Goal: Answer question/provide support: Answer question/provide support

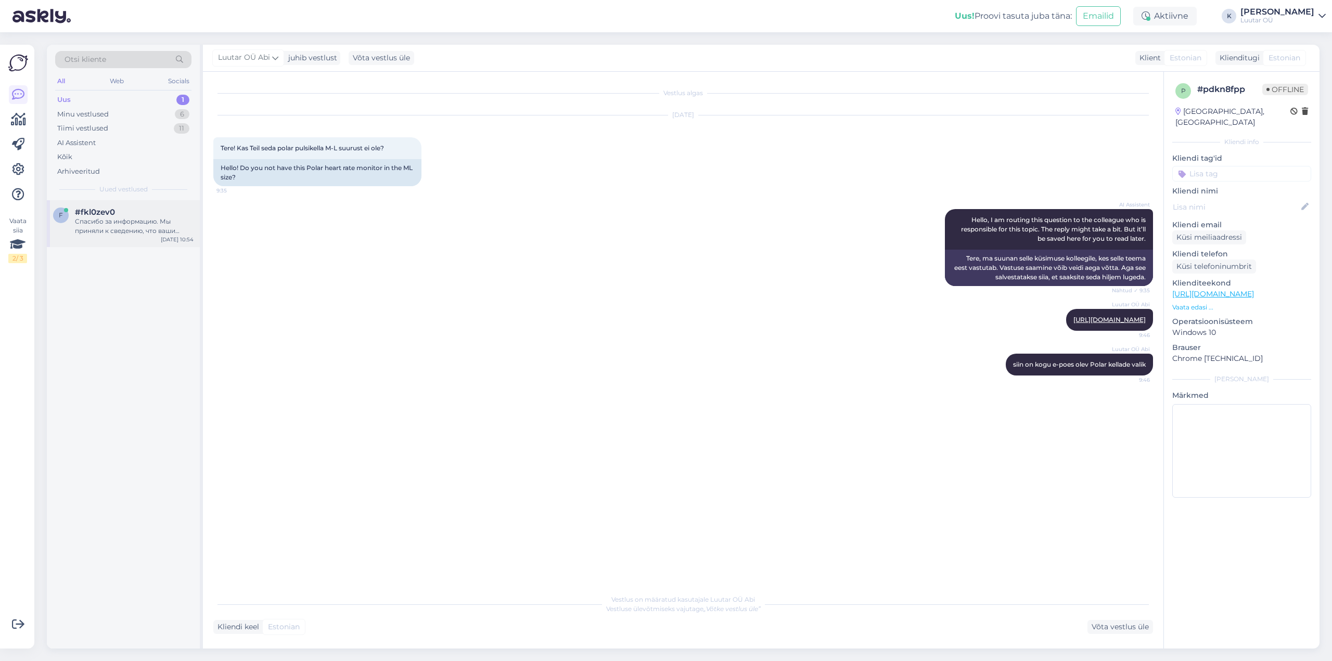
click at [100, 221] on div "Спасибо за информацию. Мы приняли к сведению, что ваши Apple Watch Series 8 вып…" at bounding box center [134, 226] width 119 height 19
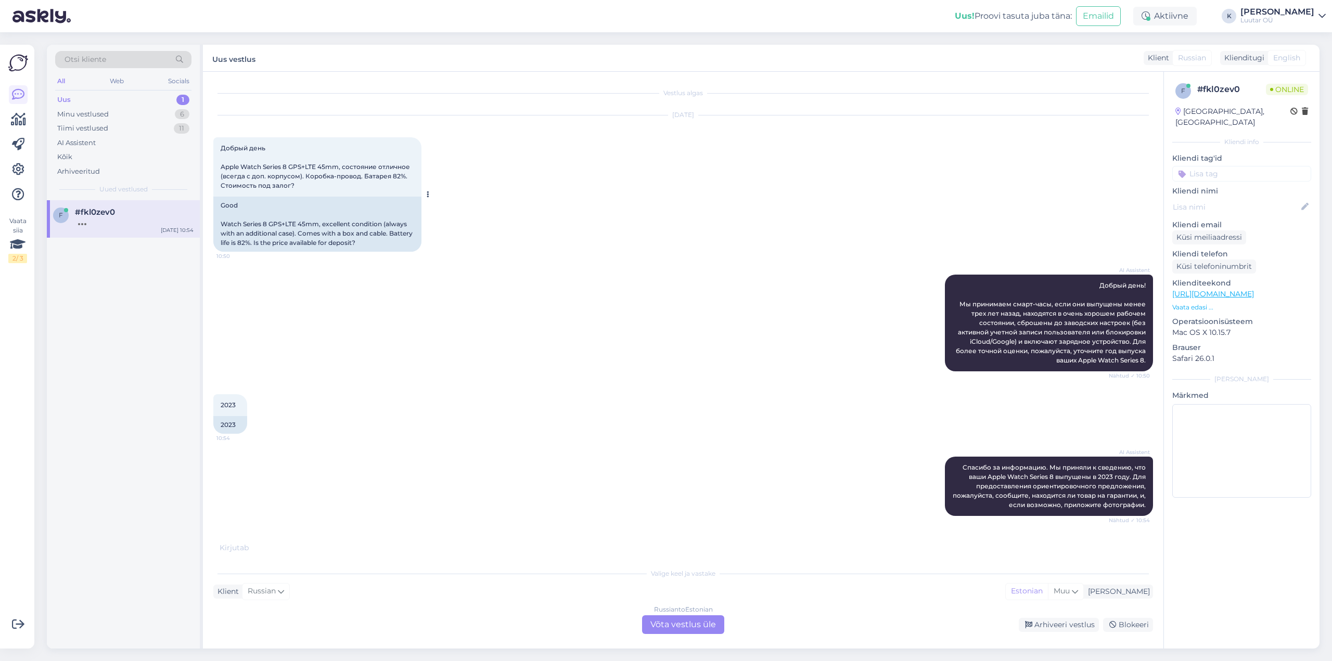
scroll to position [36, 0]
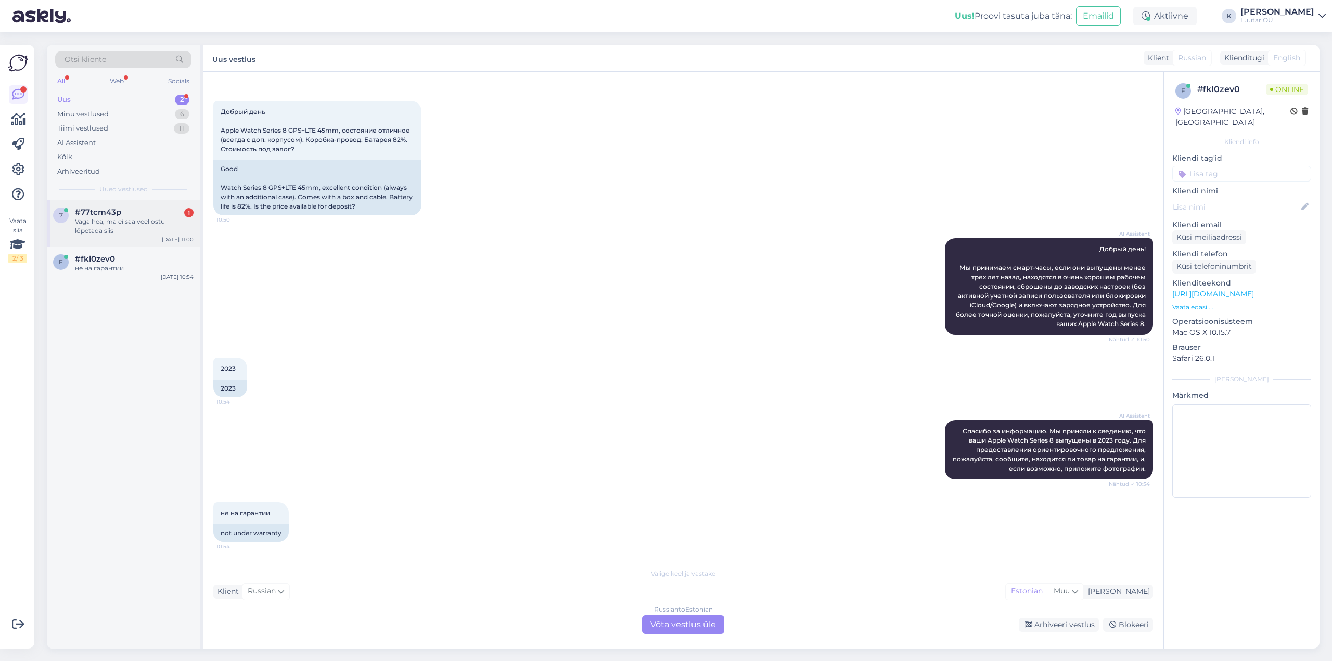
click at [97, 218] on div "Väga hea, ma ei saa veel ostu lõpetada siis" at bounding box center [134, 226] width 119 height 19
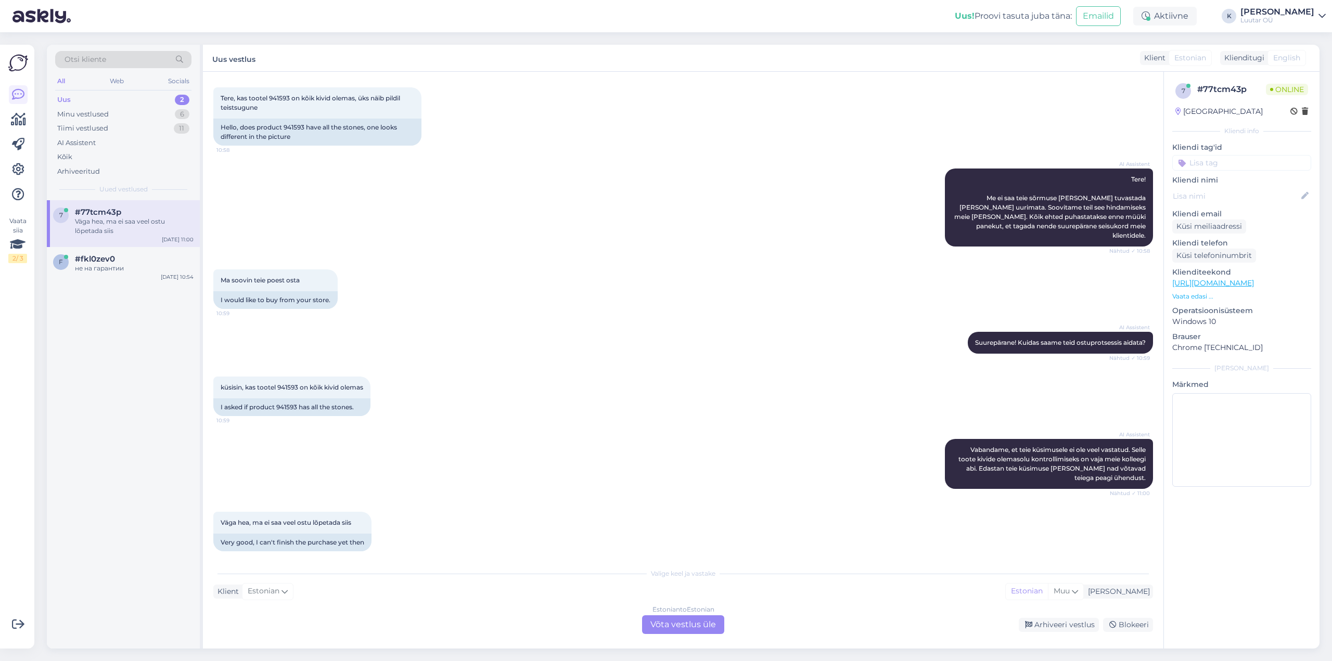
click at [676, 621] on div "Estonian to Estonian Võta vestlus üle" at bounding box center [683, 625] width 82 height 19
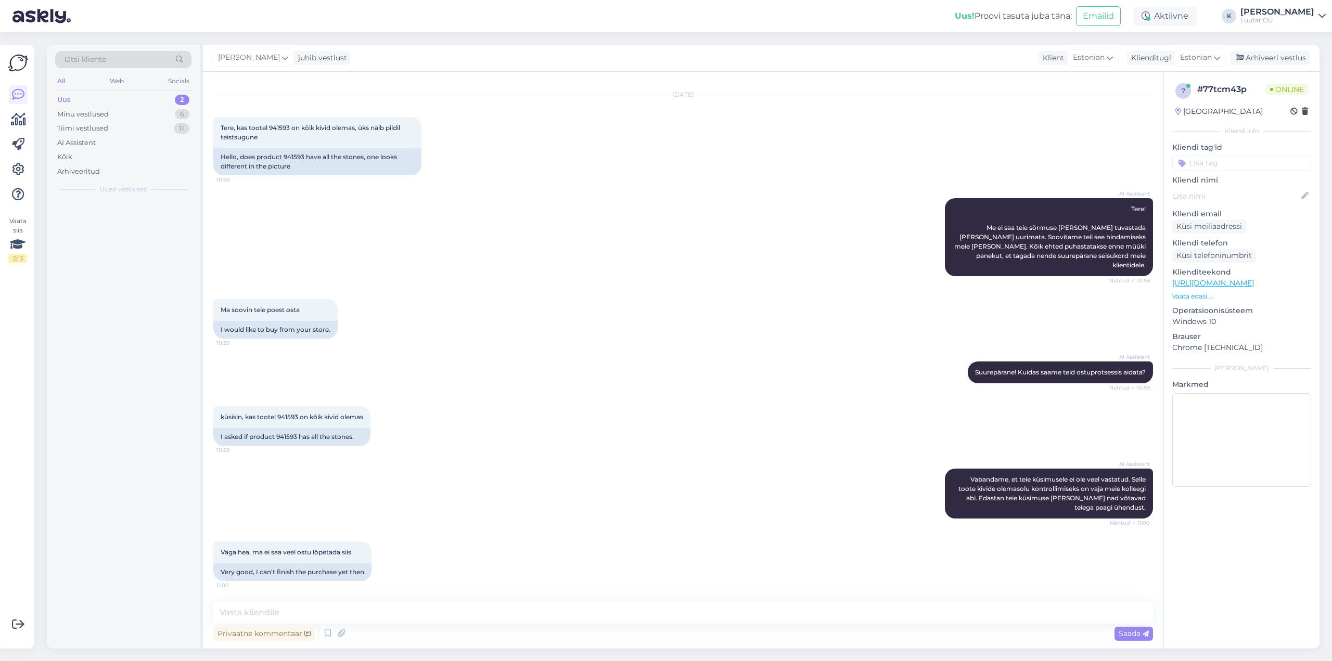
scroll to position [11, 0]
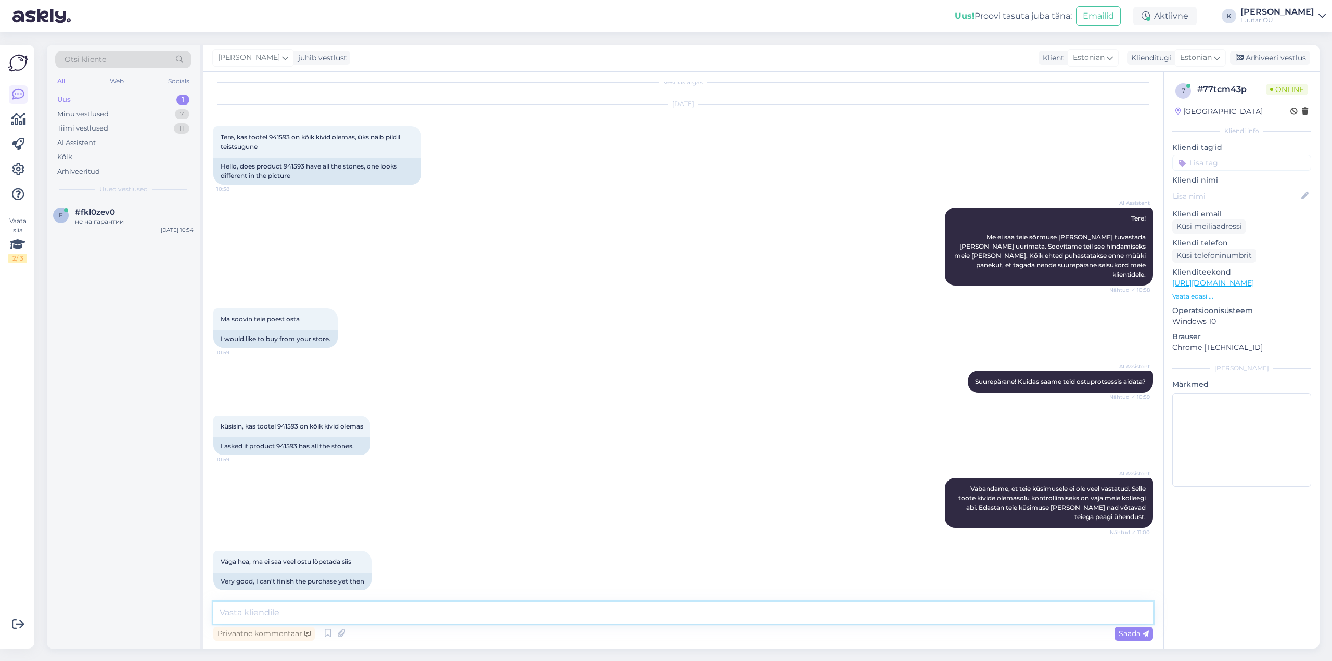
click at [507, 609] on textarea at bounding box center [683, 613] width 940 height 22
type textarea "Tere!"
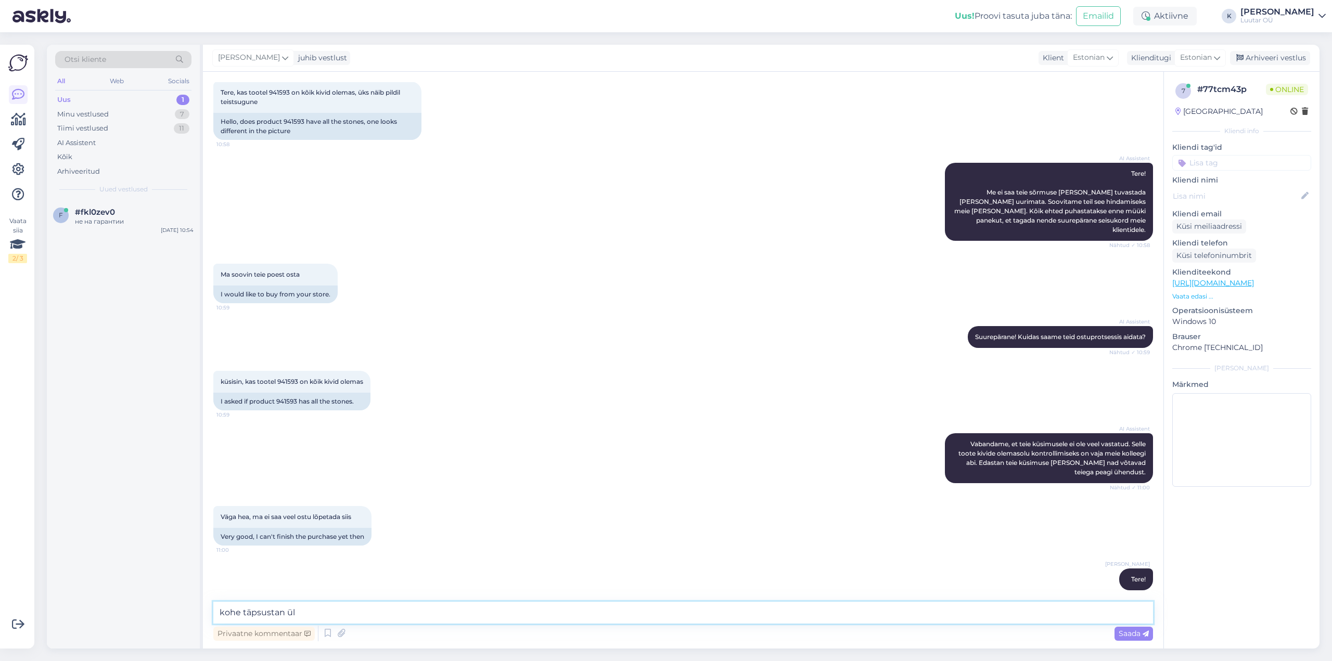
type textarea "kohe täpsustan üle"
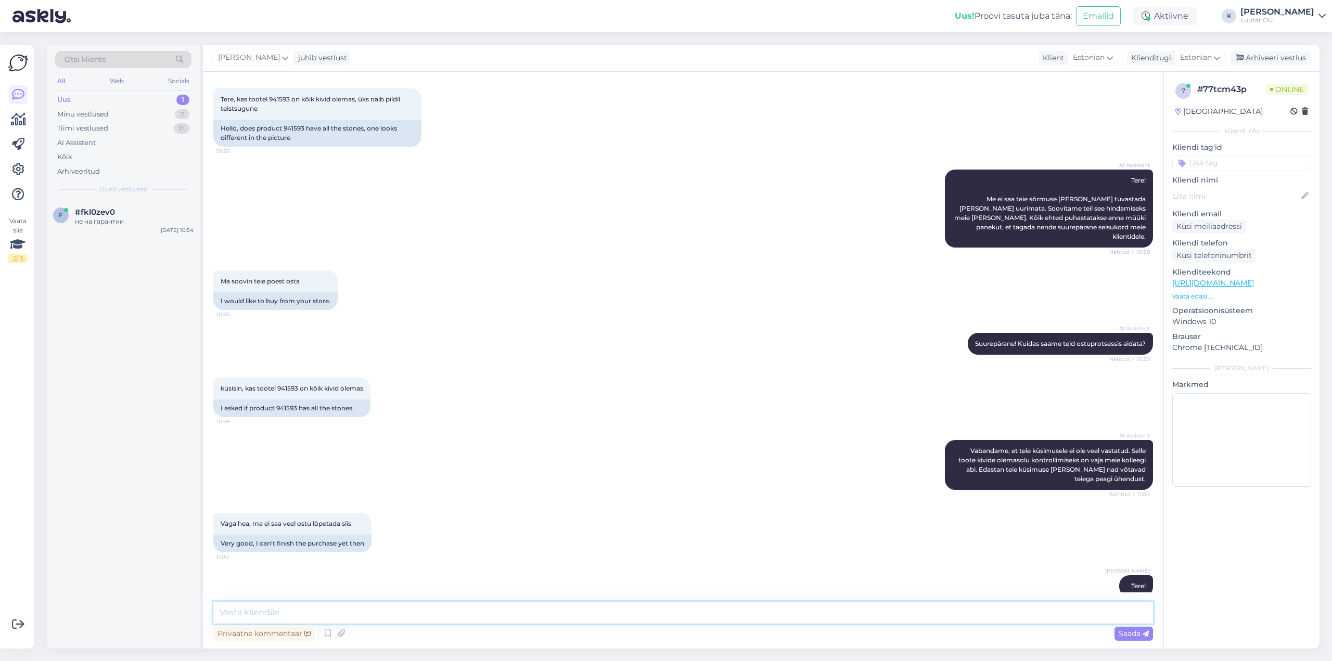
scroll to position [48, 0]
drag, startPoint x: 283, startPoint y: 127, endPoint x: 295, endPoint y: 128, distance: 12.0
click at [295, 128] on div "Hello, does product 941593 have all the stones, one looks different in the pict…" at bounding box center [317, 133] width 208 height 27
drag, startPoint x: 270, startPoint y: 98, endPoint x: 289, endPoint y: 99, distance: 19.3
click at [289, 99] on span "Tere, kas tootel 941593 on kõik kivid olemas, üks näib pildil teistsugune" at bounding box center [311, 104] width 181 height 17
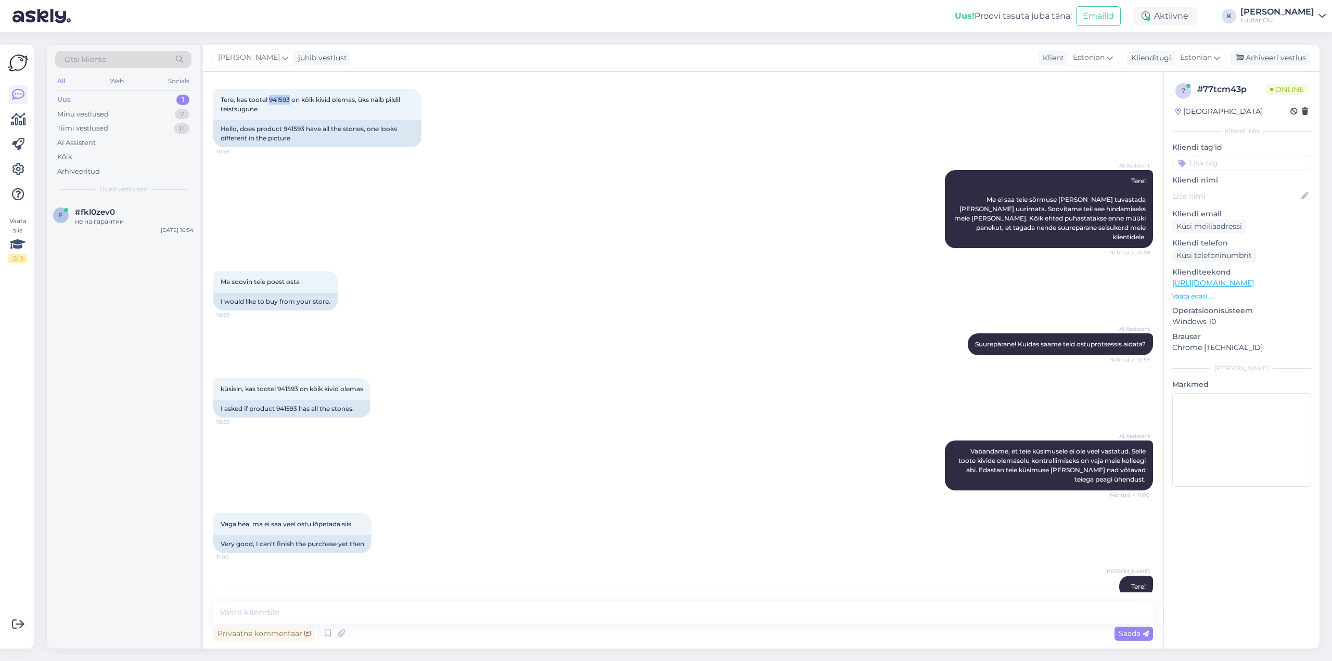
copy span "941593"
click at [390, 612] on textarea at bounding box center [683, 613] width 940 height 22
type textarea "kõik kivid on olemas"
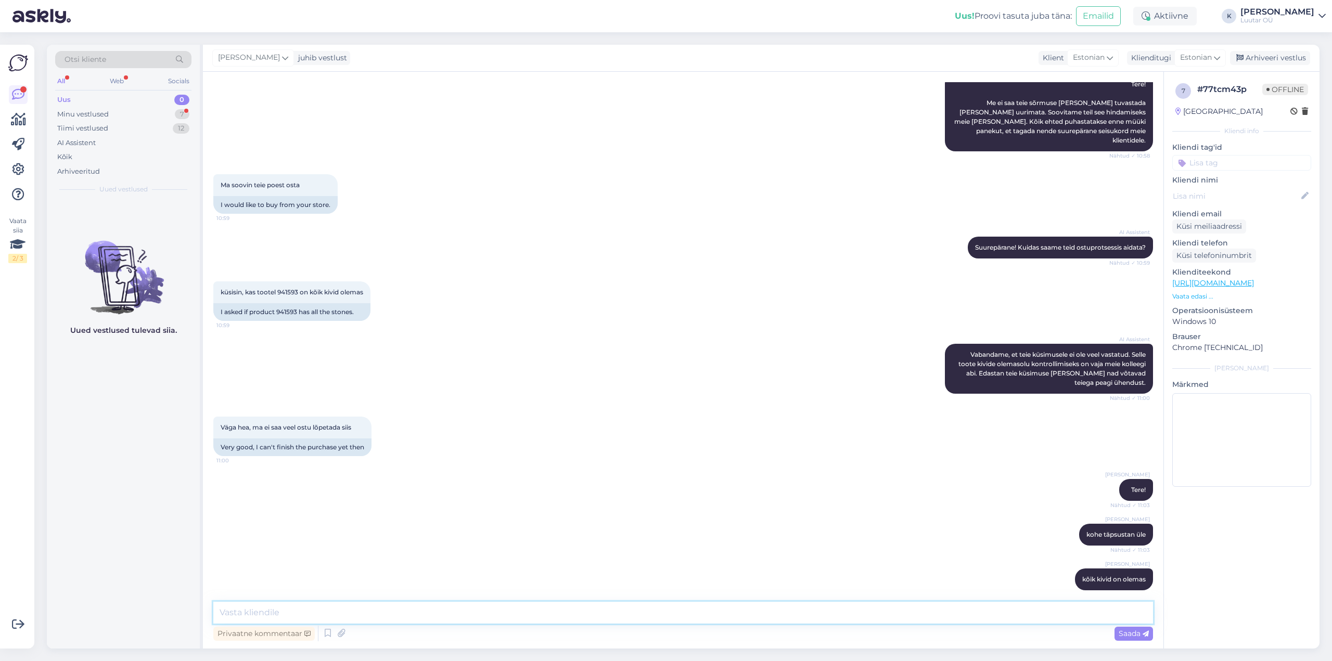
scroll to position [190, 0]
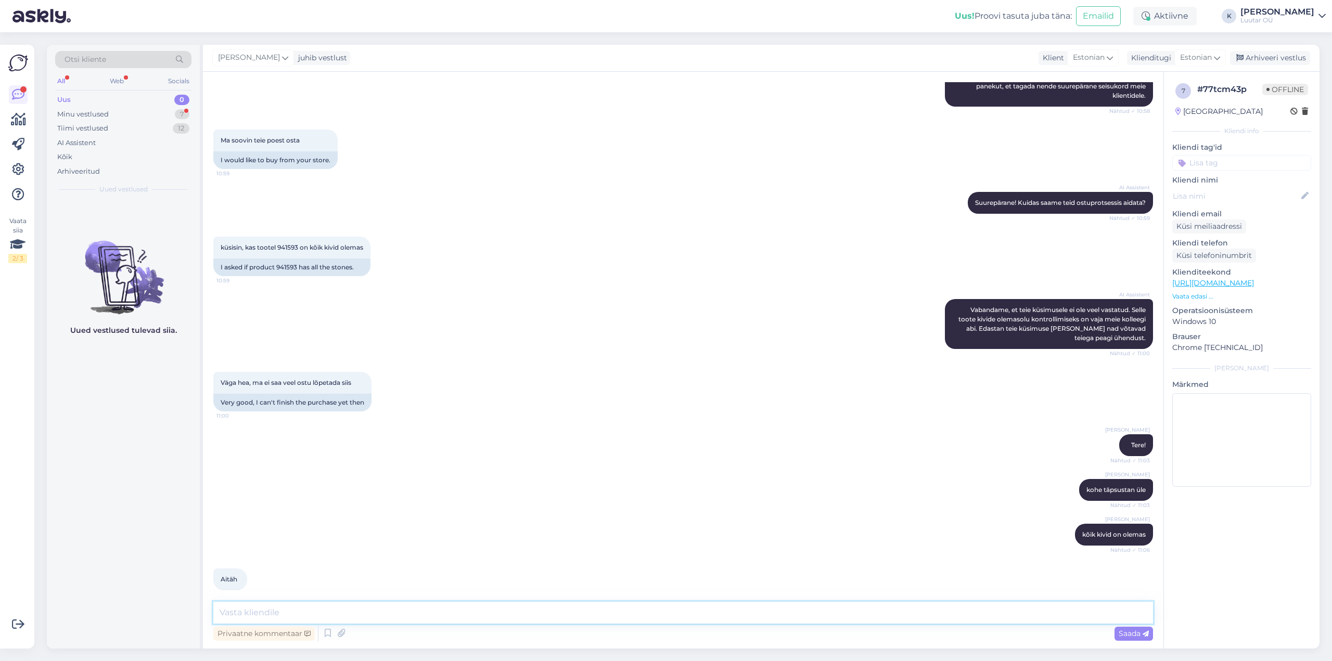
click at [341, 608] on textarea at bounding box center [683, 613] width 940 height 22
type textarea "Palun :)"
